Goal: Information Seeking & Learning: Learn about a topic

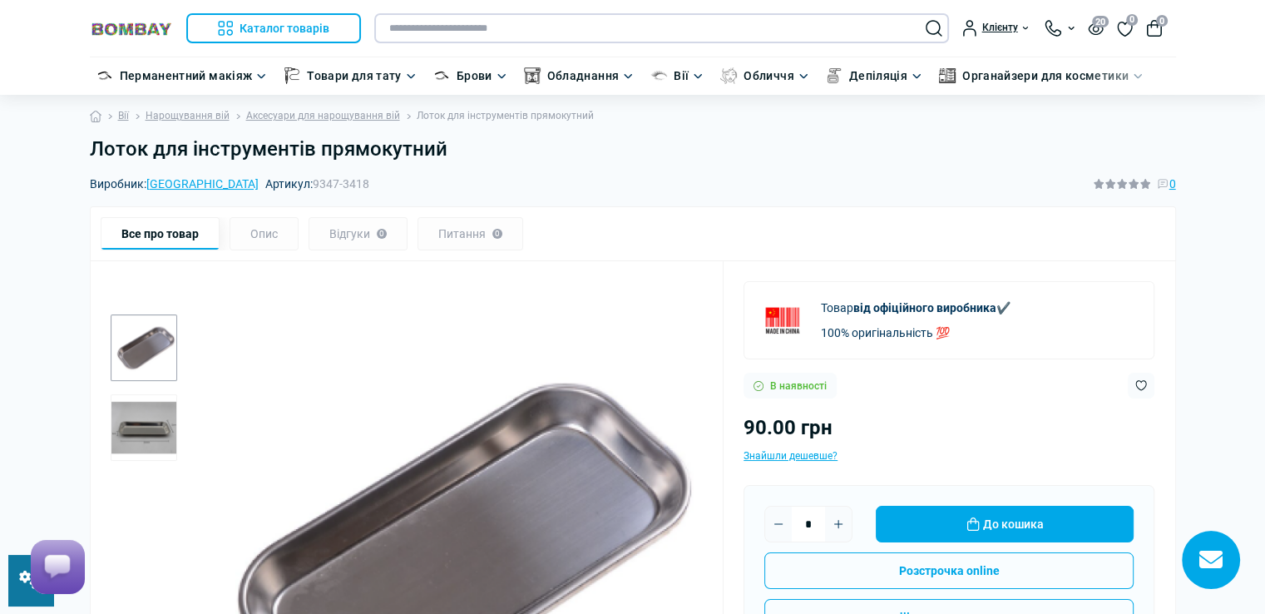
click at [628, 30] on input "text" at bounding box center [661, 28] width 575 height 30
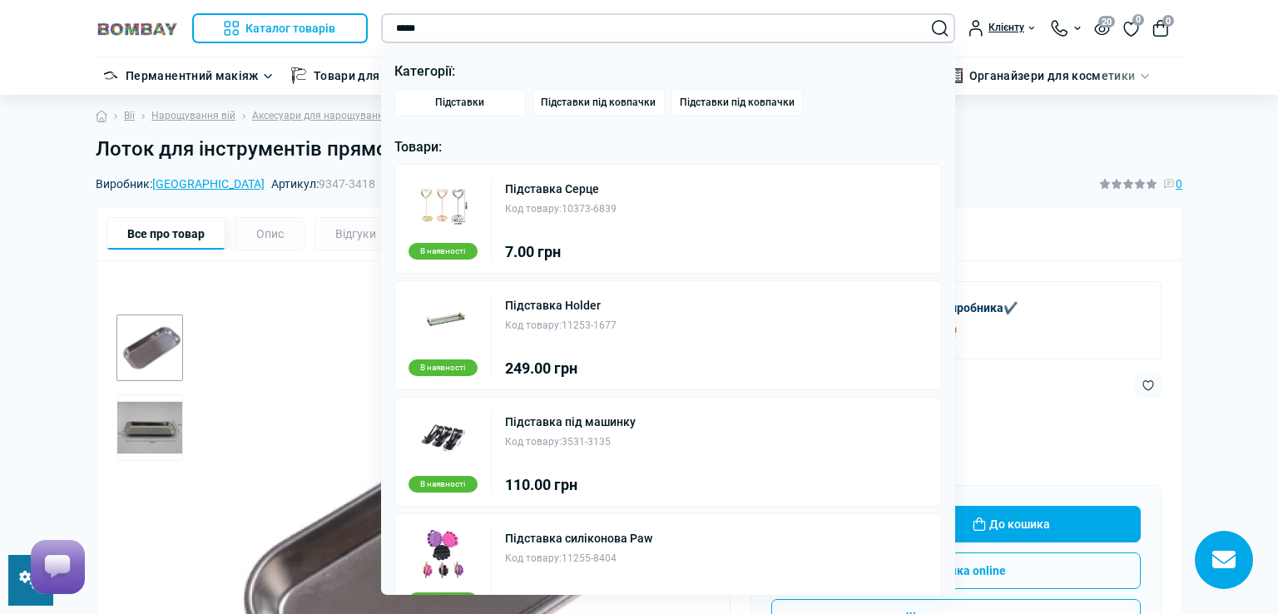
type input "*********"
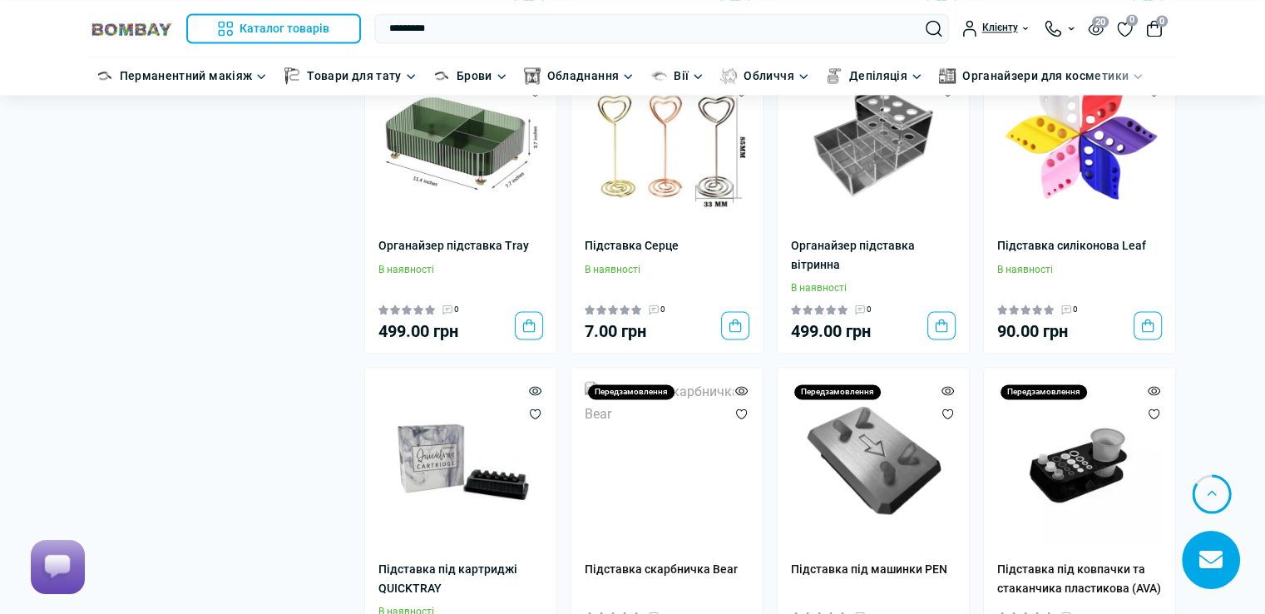
scroll to position [2806, 0]
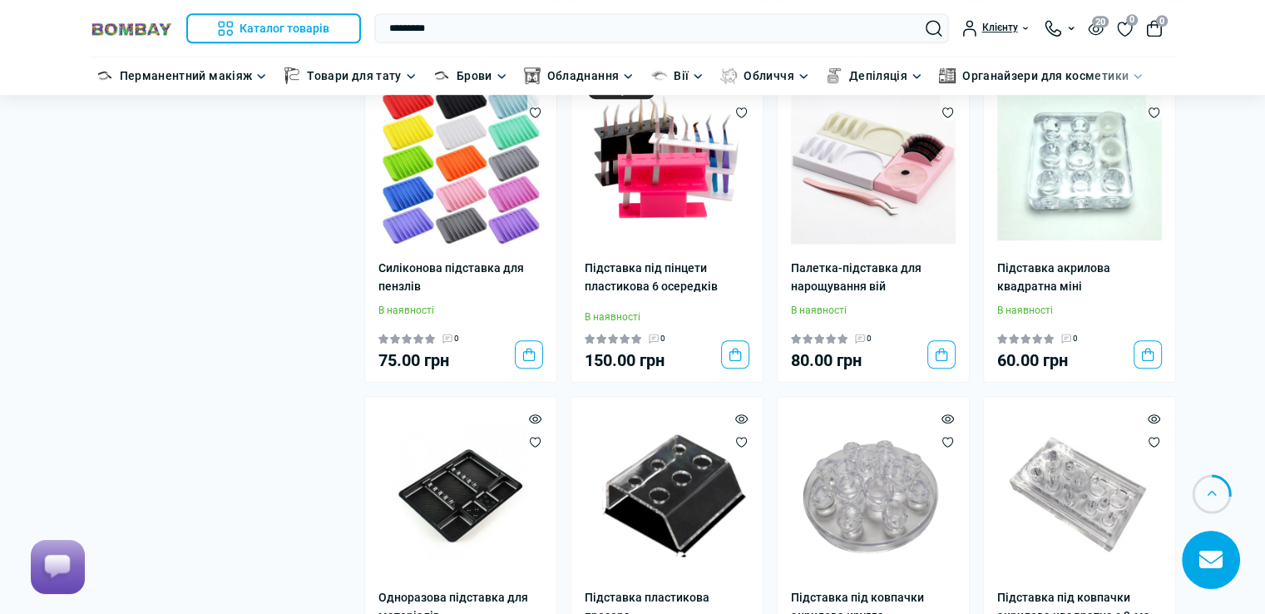
scroll to position [998, 0]
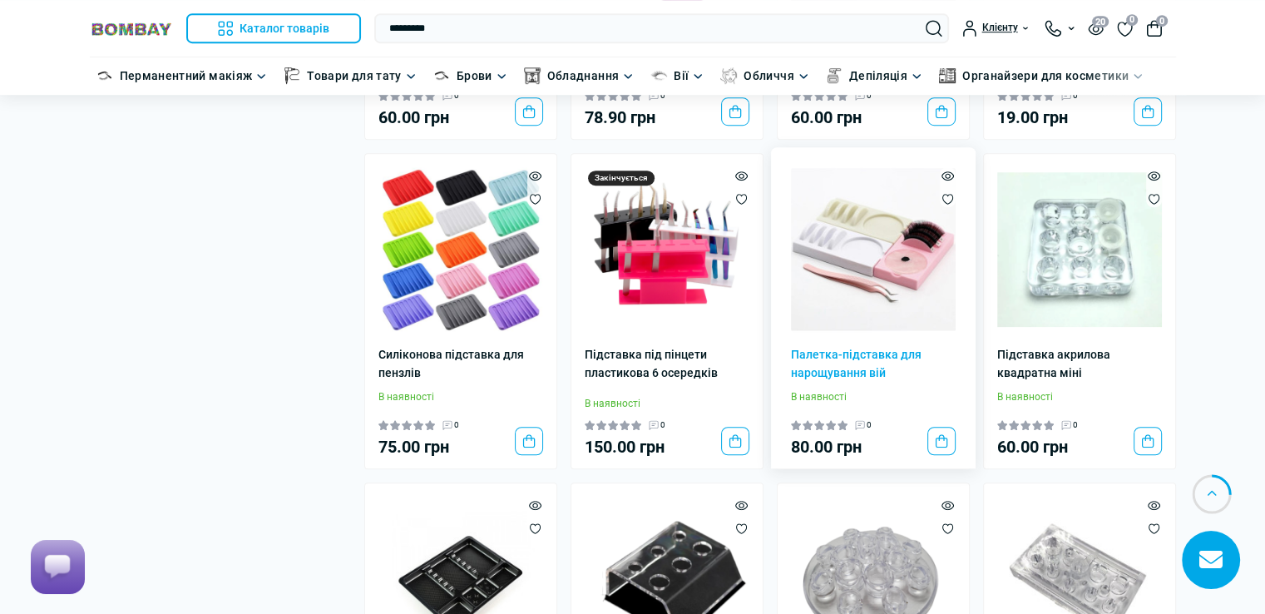
click at [843, 265] on img at bounding box center [873, 249] width 165 height 165
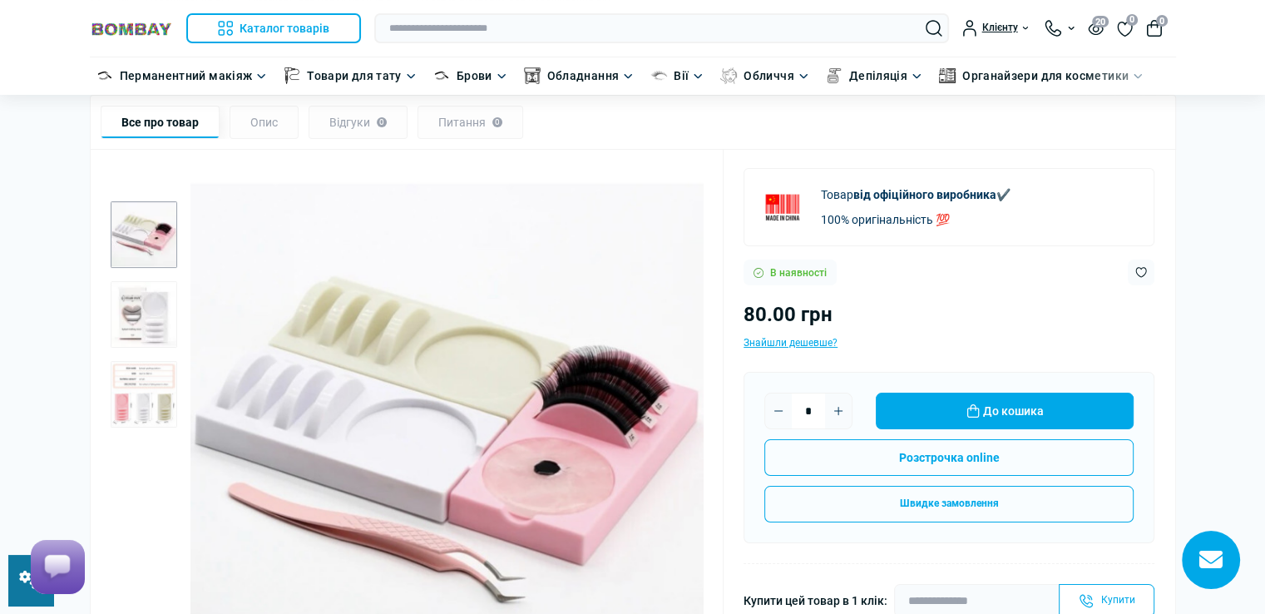
scroll to position [166, 0]
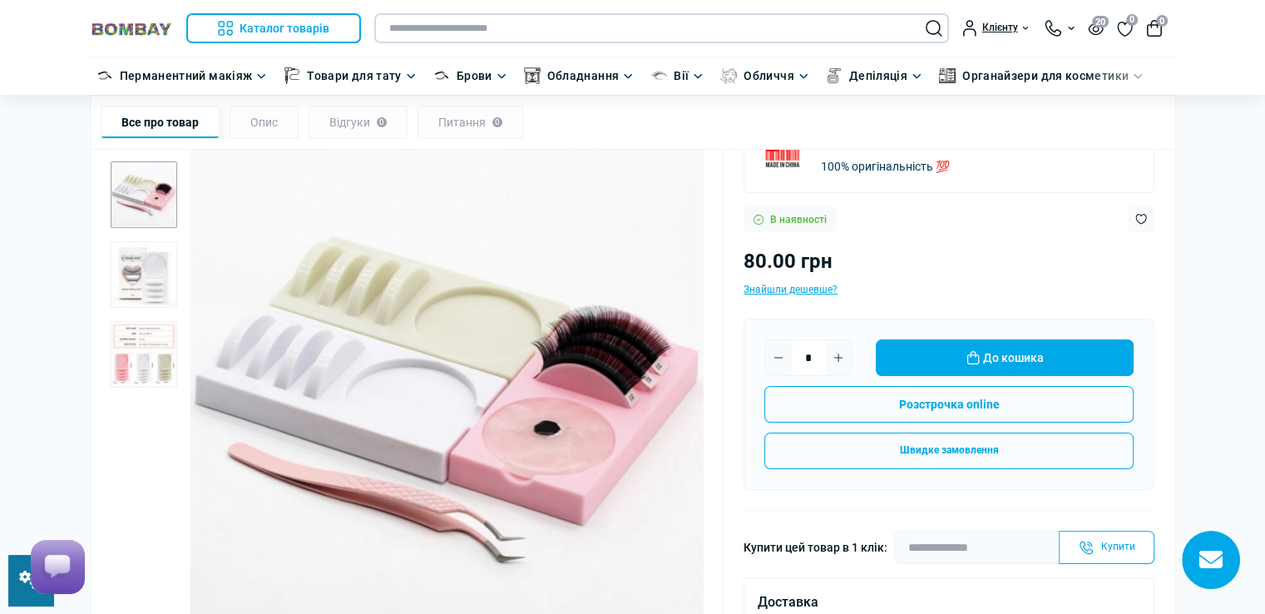
click at [461, 24] on input "text" at bounding box center [661, 28] width 575 height 30
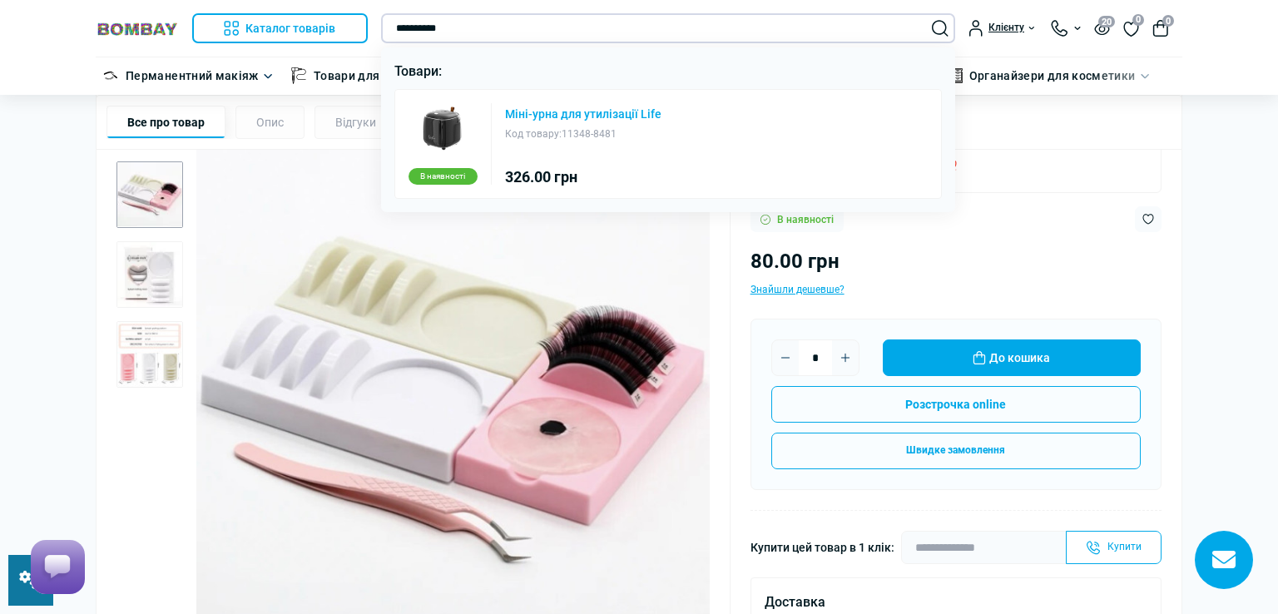
type input "**********"
click at [591, 115] on link "Міні-урна для утилізації Life" at bounding box center [583, 114] width 156 height 12
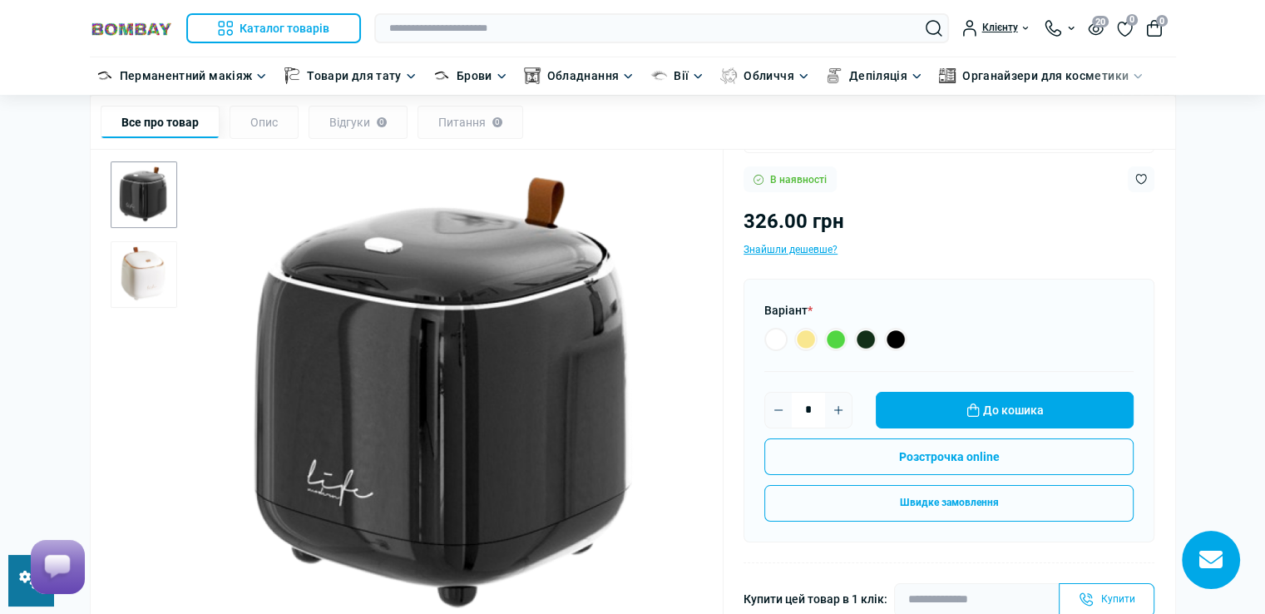
scroll to position [83, 0]
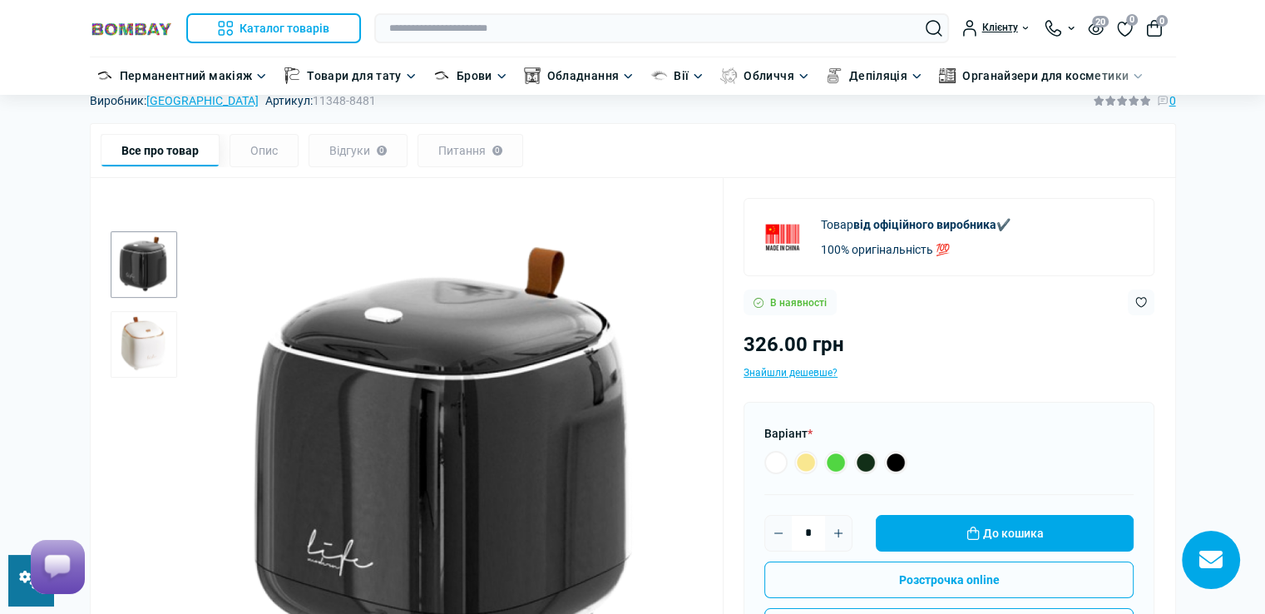
click at [127, 343] on img "2 / 2" at bounding box center [144, 344] width 67 height 67
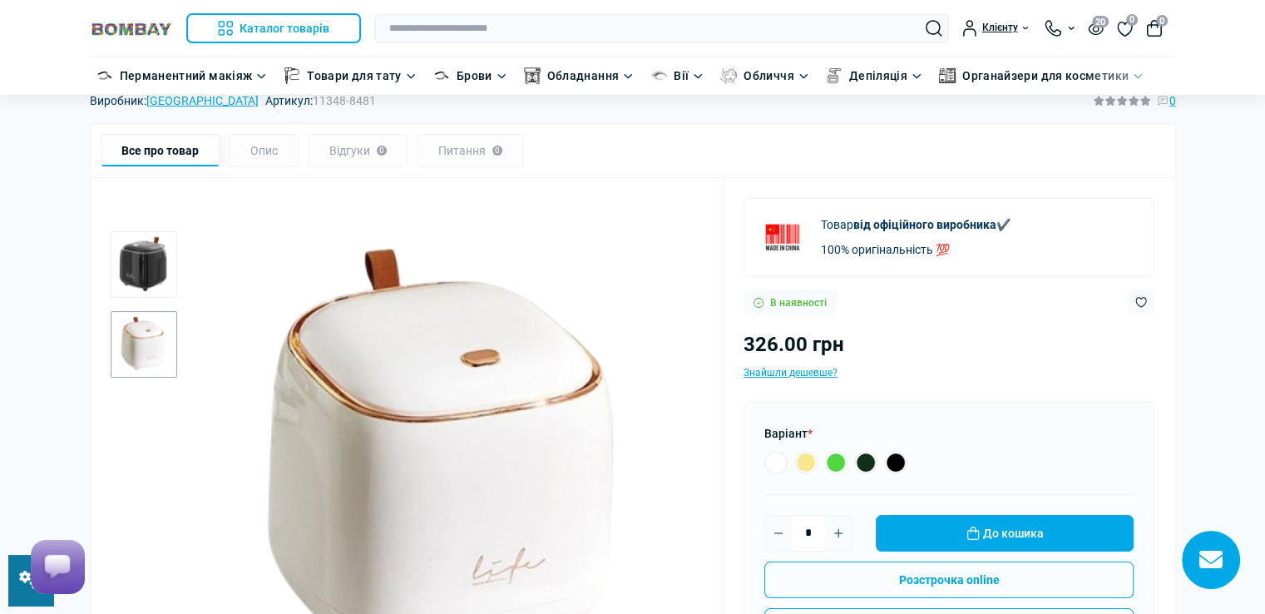
click at [139, 263] on img "1 / 2" at bounding box center [144, 264] width 67 height 67
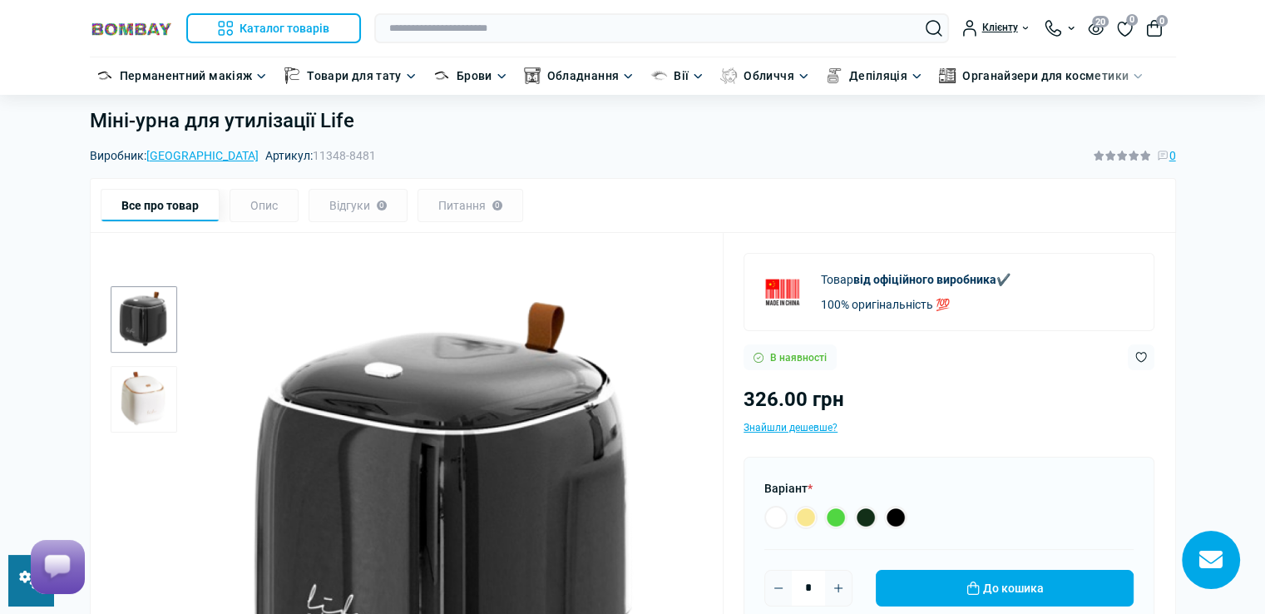
scroll to position [0, 0]
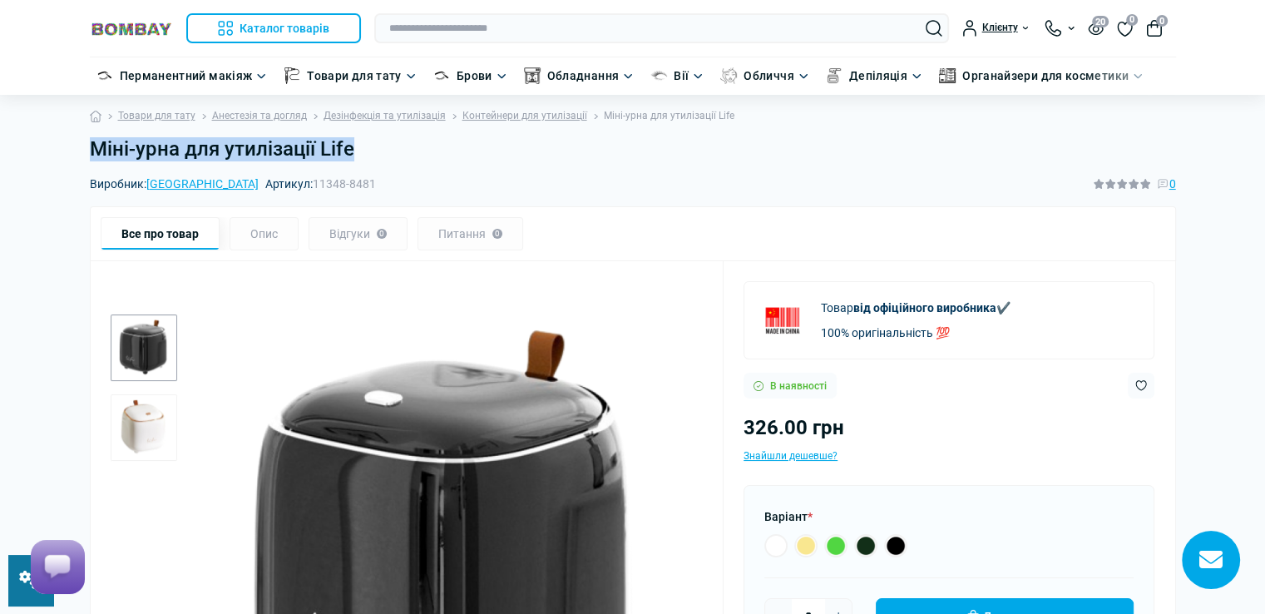
drag, startPoint x: 314, startPoint y: 143, endPoint x: 359, endPoint y: 137, distance: 45.3
click at [359, 137] on h1 "Міні-урна для утилізації Life" at bounding box center [633, 149] width 1087 height 24
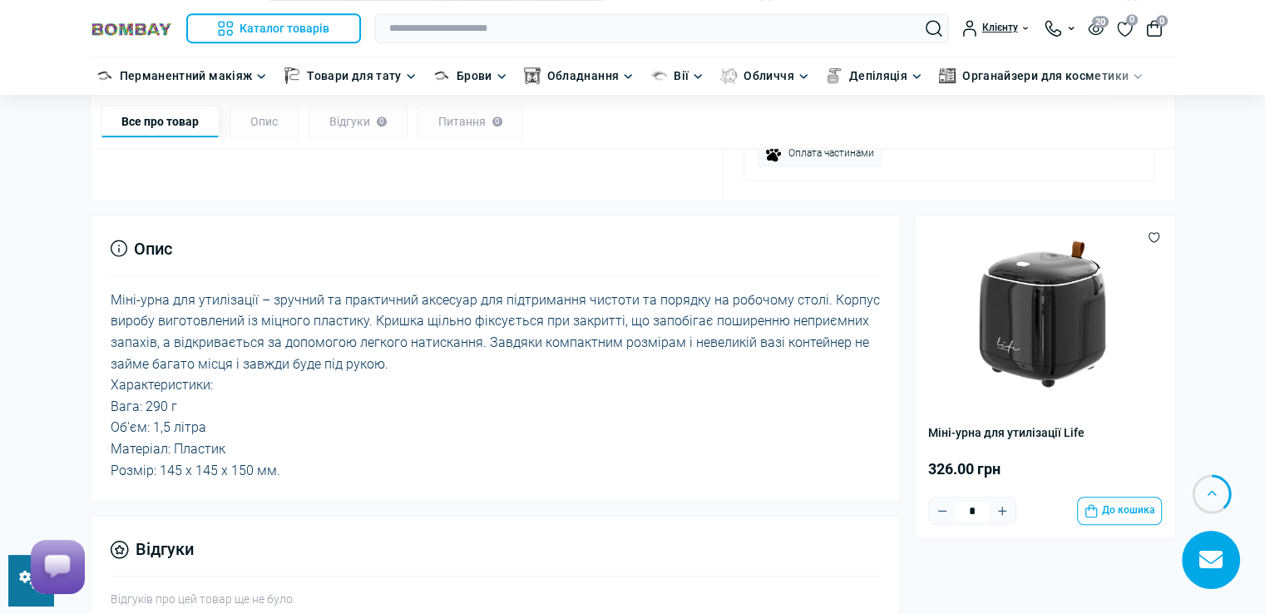
scroll to position [998, 0]
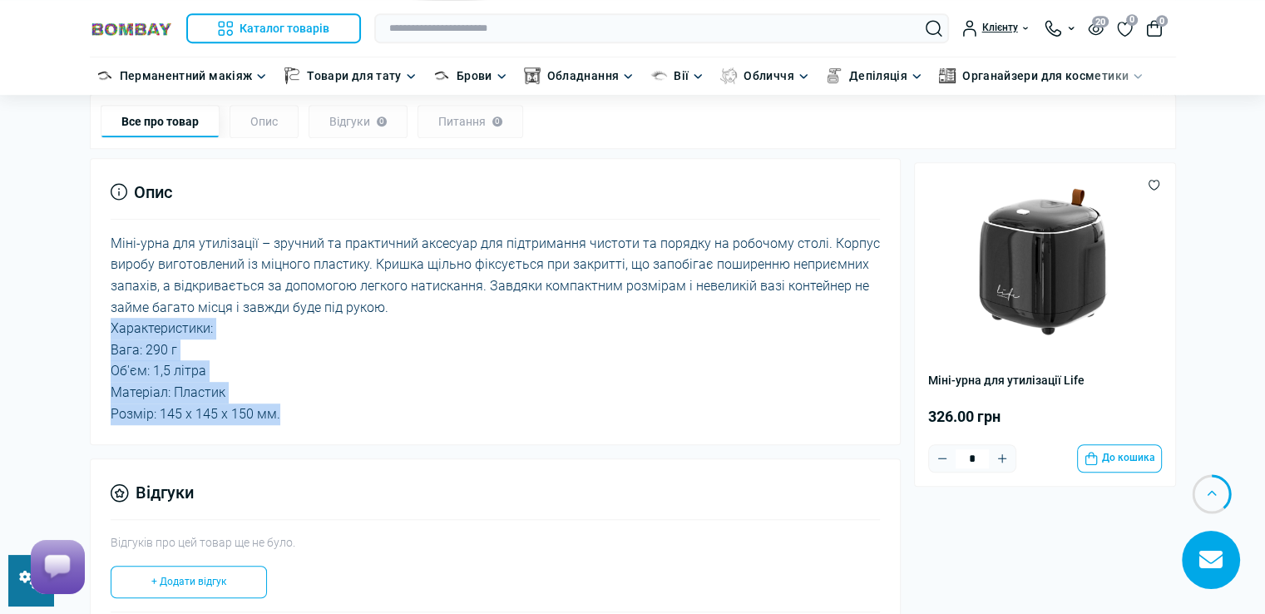
drag, startPoint x: 110, startPoint y: 324, endPoint x: 291, endPoint y: 414, distance: 202.8
click at [291, 414] on div "Міні-урна для утилізації – зручний та практичний аксесуар для підтримання чисто…" at bounding box center [496, 328] width 770 height 191
copy div "Характеристики: Вага: 290 г Об'єм: 1,5 літра Матеріал: Пластик Розмір: 145 х 14…"
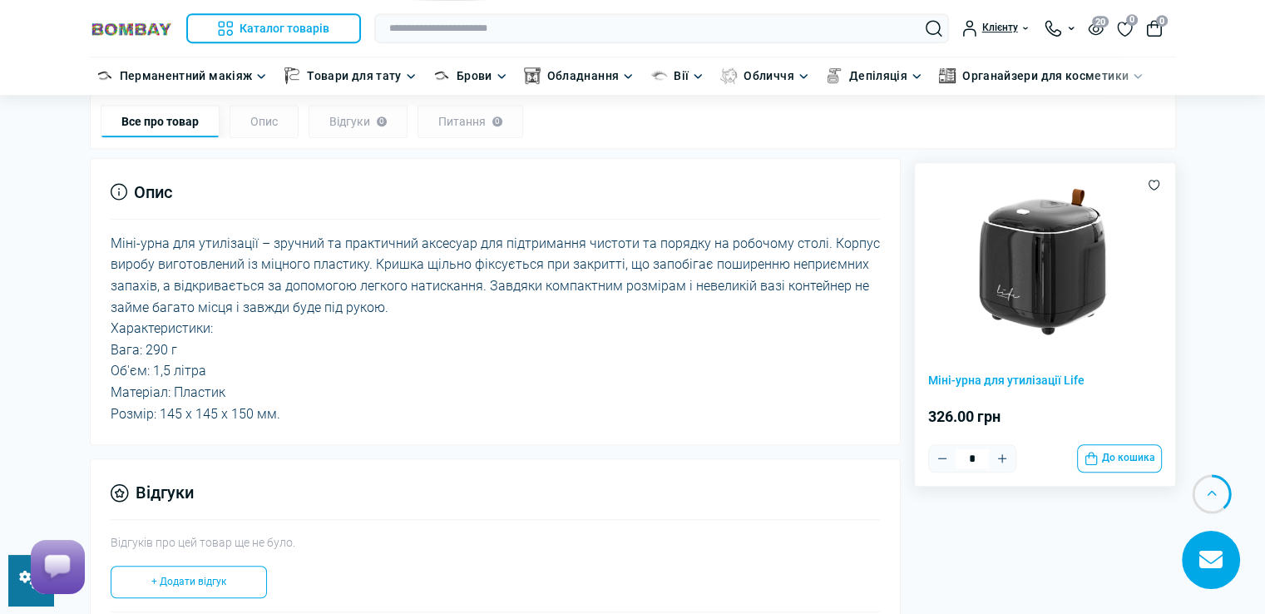
click at [1164, 318] on div "Міні-урна для утилізації Life 326.00 грн * До кошика" at bounding box center [1045, 324] width 262 height 324
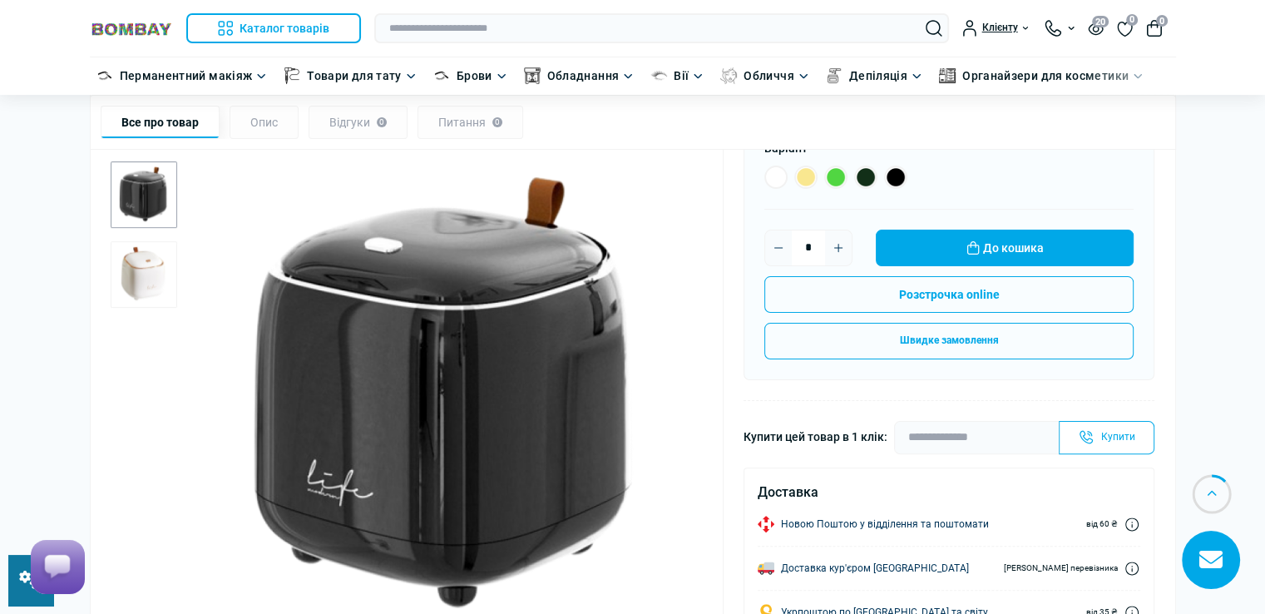
scroll to position [0, 0]
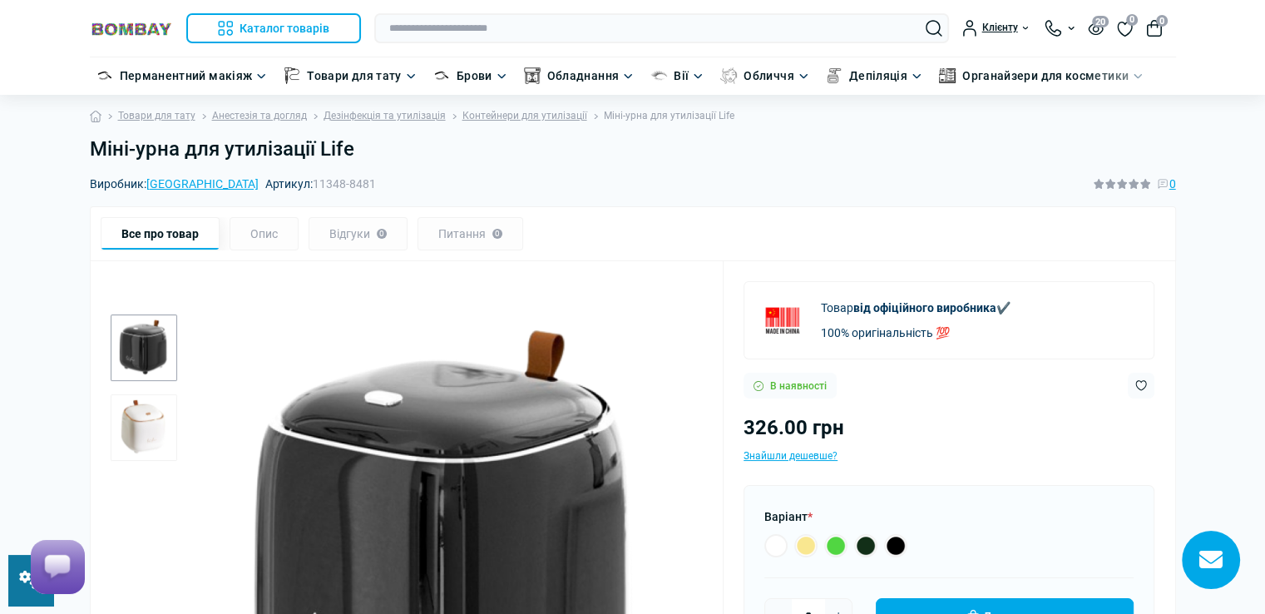
click at [371, 154] on h1 "Міні-урна для утилізації Life" at bounding box center [633, 149] width 1087 height 24
click at [370, 154] on h1 "Міні-урна для утилізації Life" at bounding box center [633, 149] width 1087 height 24
copy main "Міні-урна для утилізації Life"
